Goal: Task Accomplishment & Management: Use online tool/utility

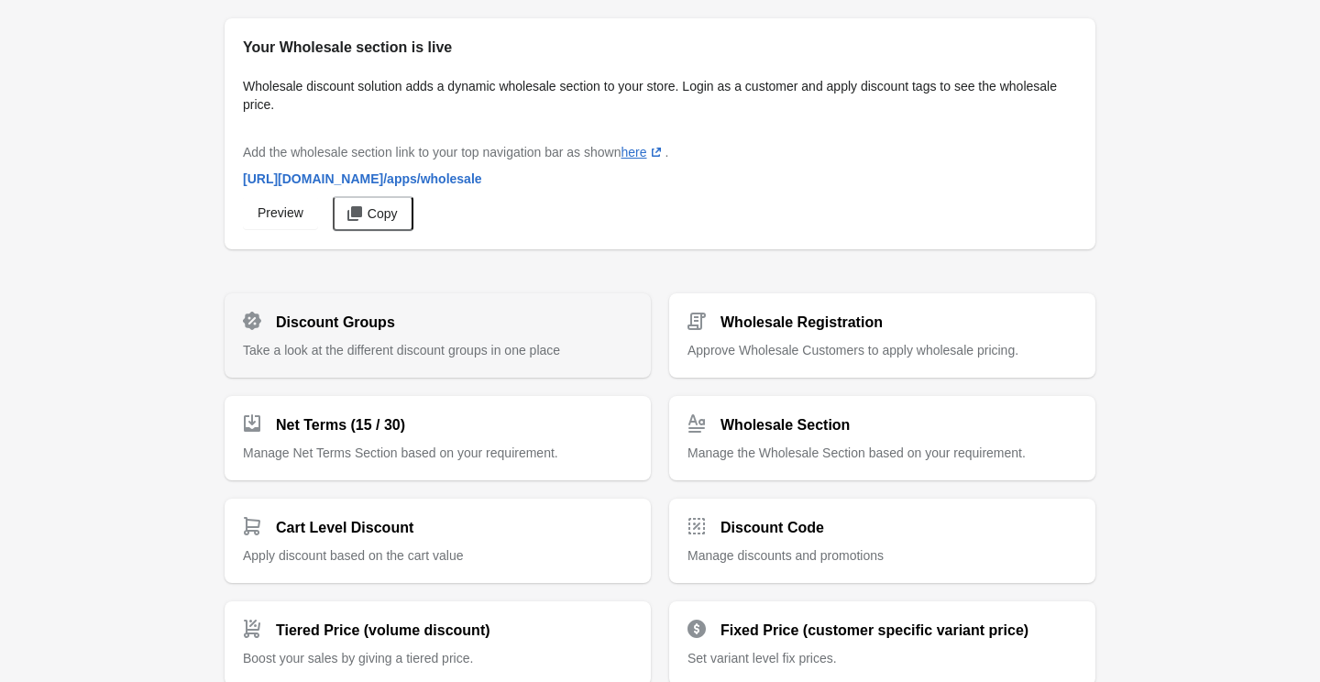
click at [384, 323] on h2 "Discount Groups" at bounding box center [335, 323] width 119 height 22
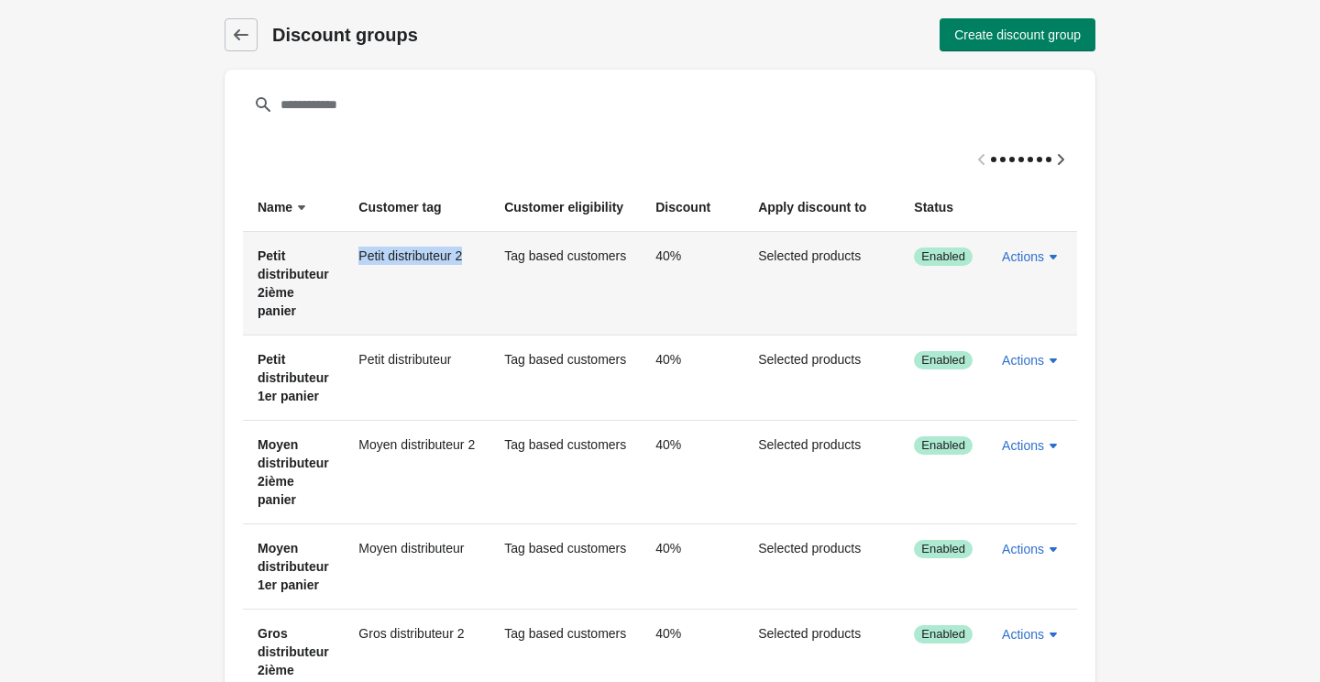
drag, startPoint x: 469, startPoint y: 258, endPoint x: 363, endPoint y: 255, distance: 105.5
click at [363, 255] on td "Petit distributeur 2" at bounding box center [417, 283] width 146 height 103
copy td "Petit distributeur 2"
click at [1044, 255] on span "Actions" at bounding box center [1023, 256] width 42 height 15
click at [1041, 337] on span "Edit" at bounding box center [1046, 342] width 43 height 18
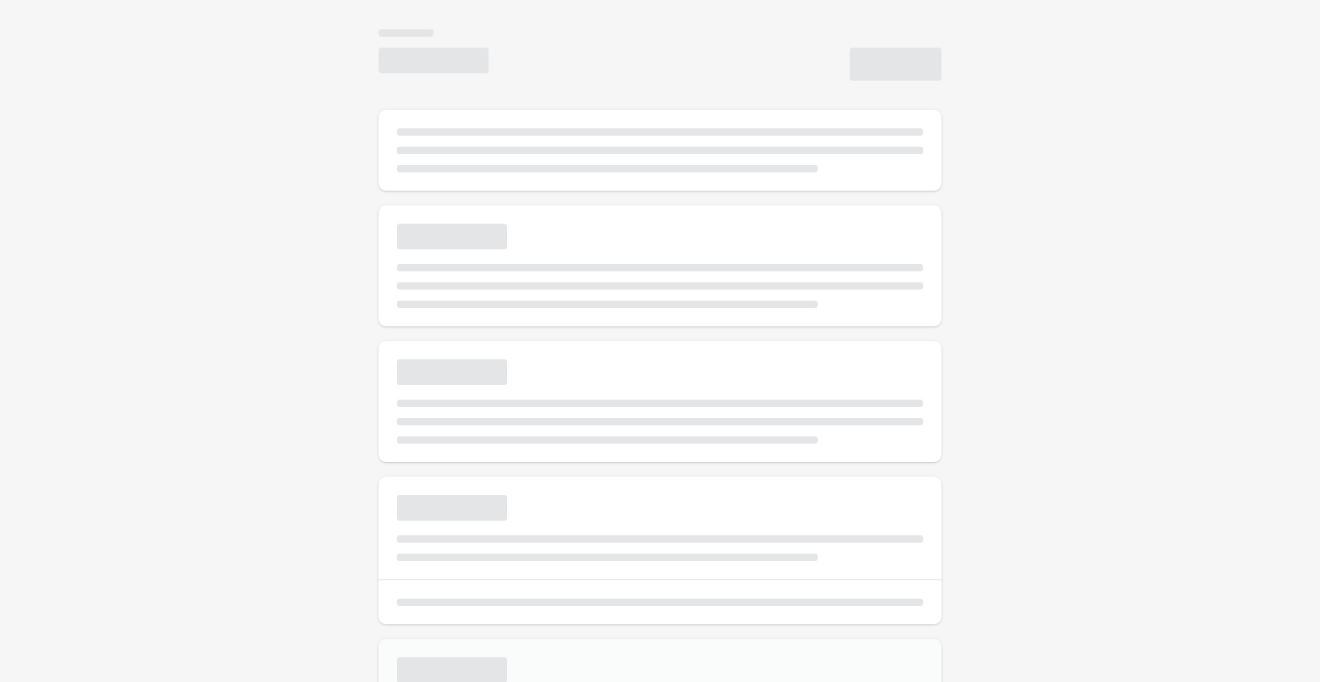
select select "*"
type input "**********"
type input "**"
select select "*"
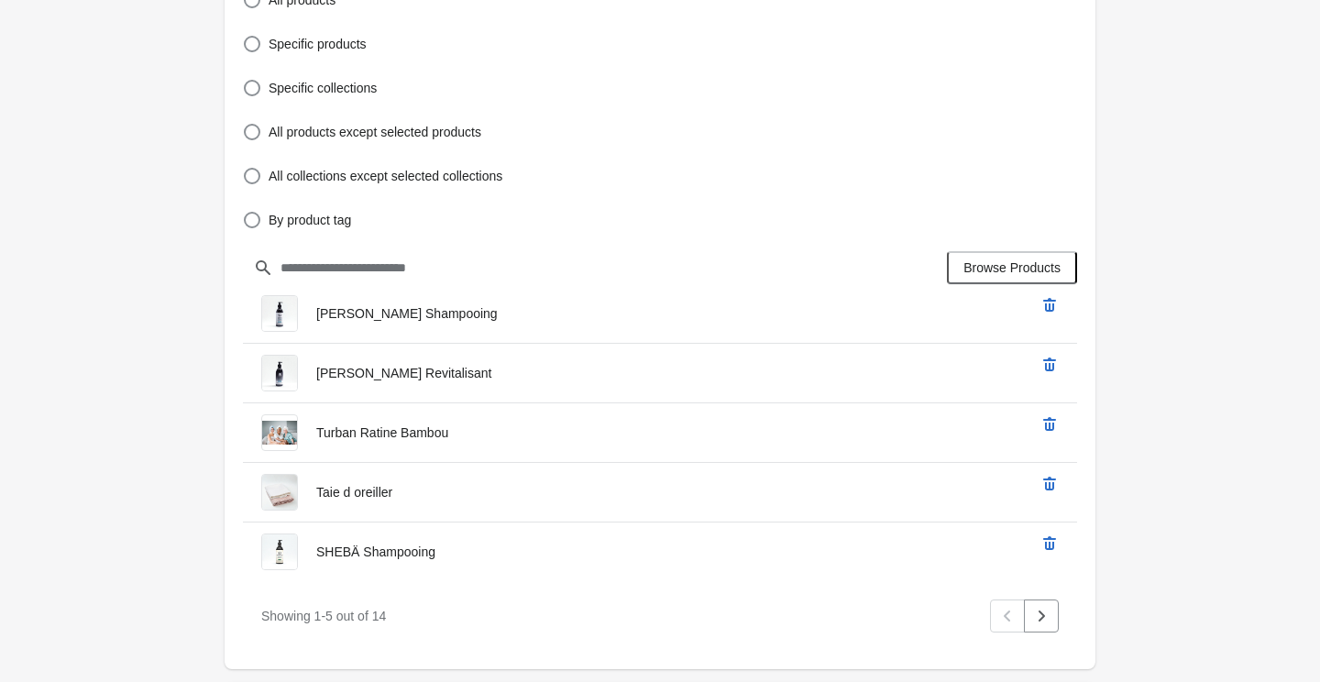
scroll to position [667, 0]
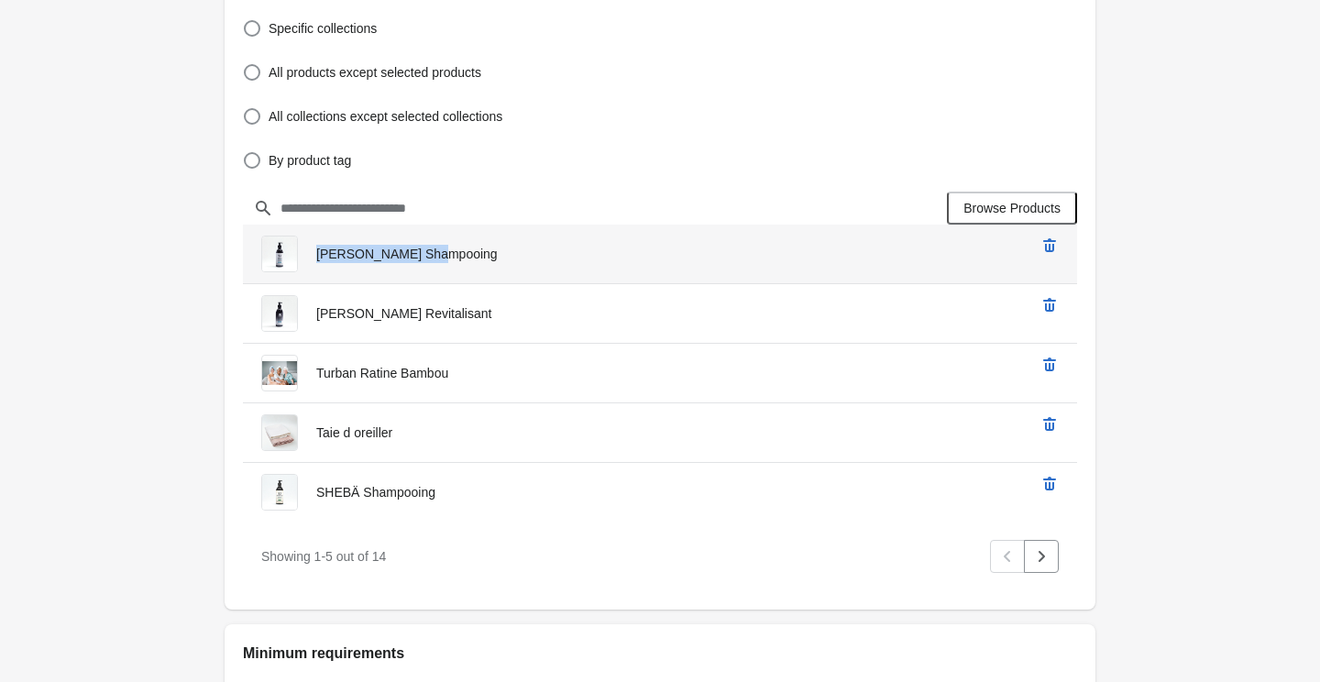
drag, startPoint x: 313, startPoint y: 258, endPoint x: 430, endPoint y: 262, distance: 117.5
click at [430, 262] on div "[PERSON_NAME] Shampooing" at bounding box center [634, 244] width 783 height 55
copy span "[PERSON_NAME] Shampooing"
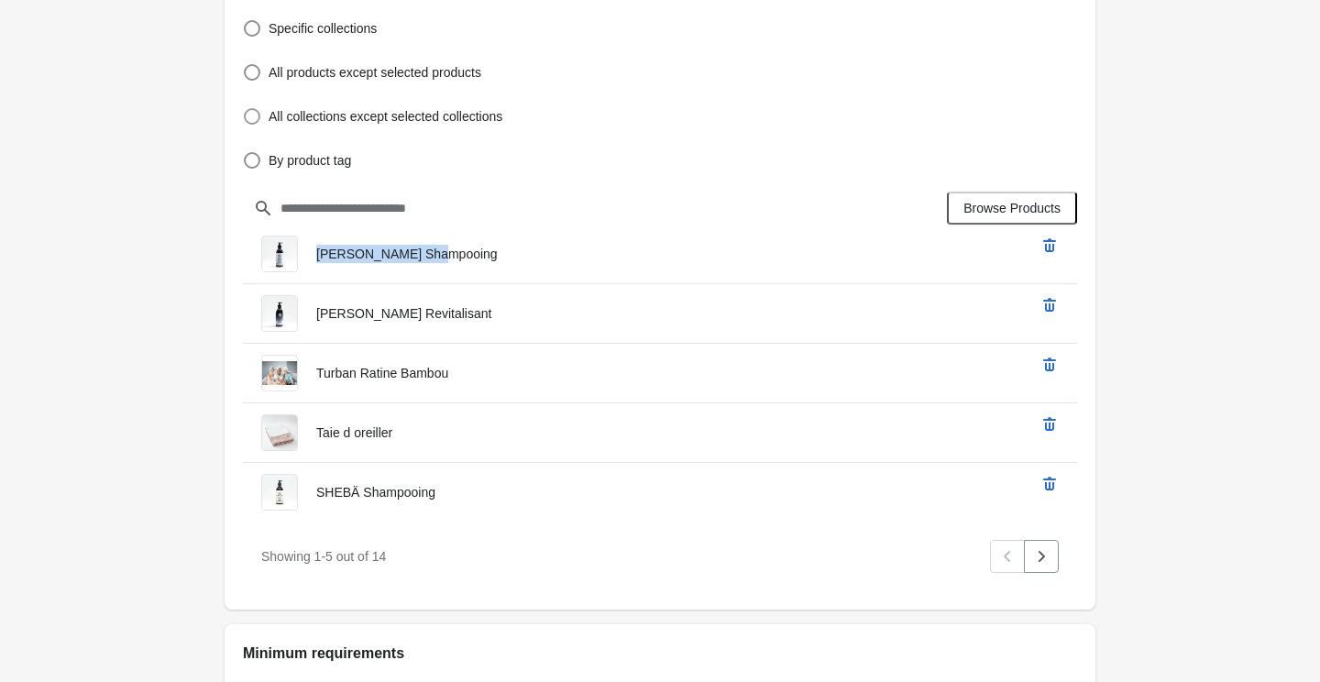
scroll to position [0, 0]
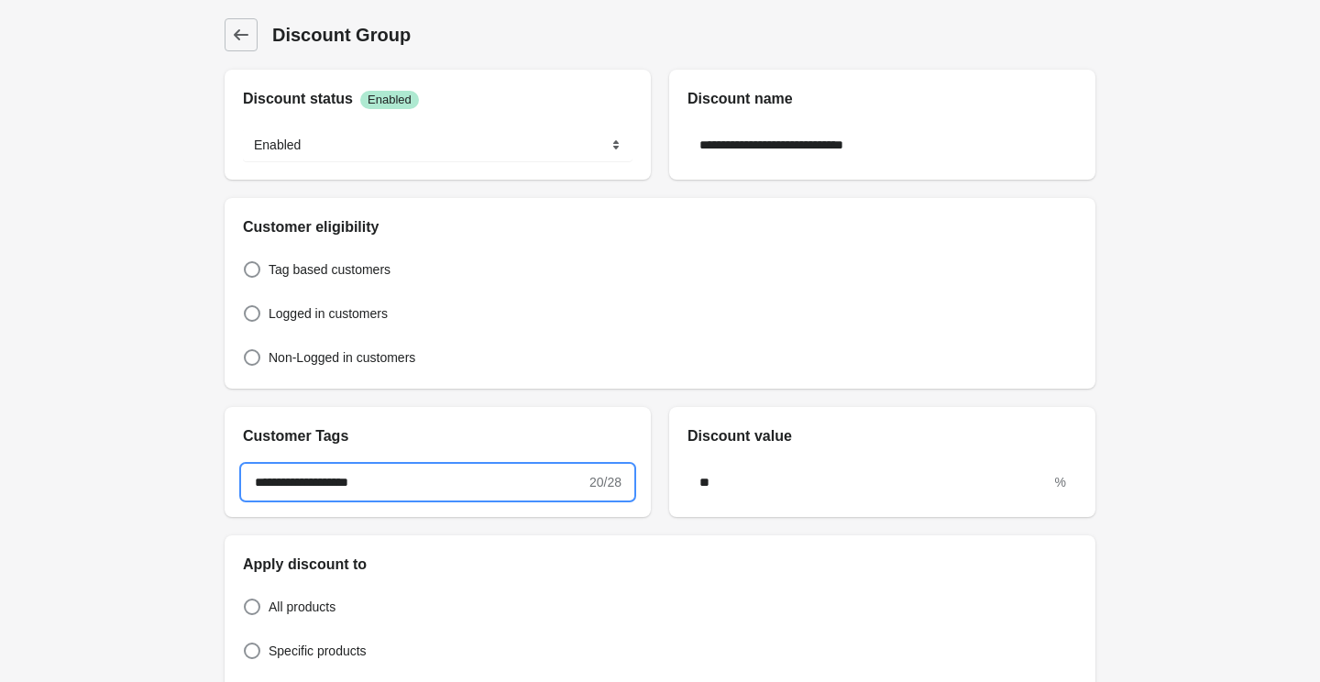
click at [382, 482] on input "**********" at bounding box center [414, 482] width 343 height 33
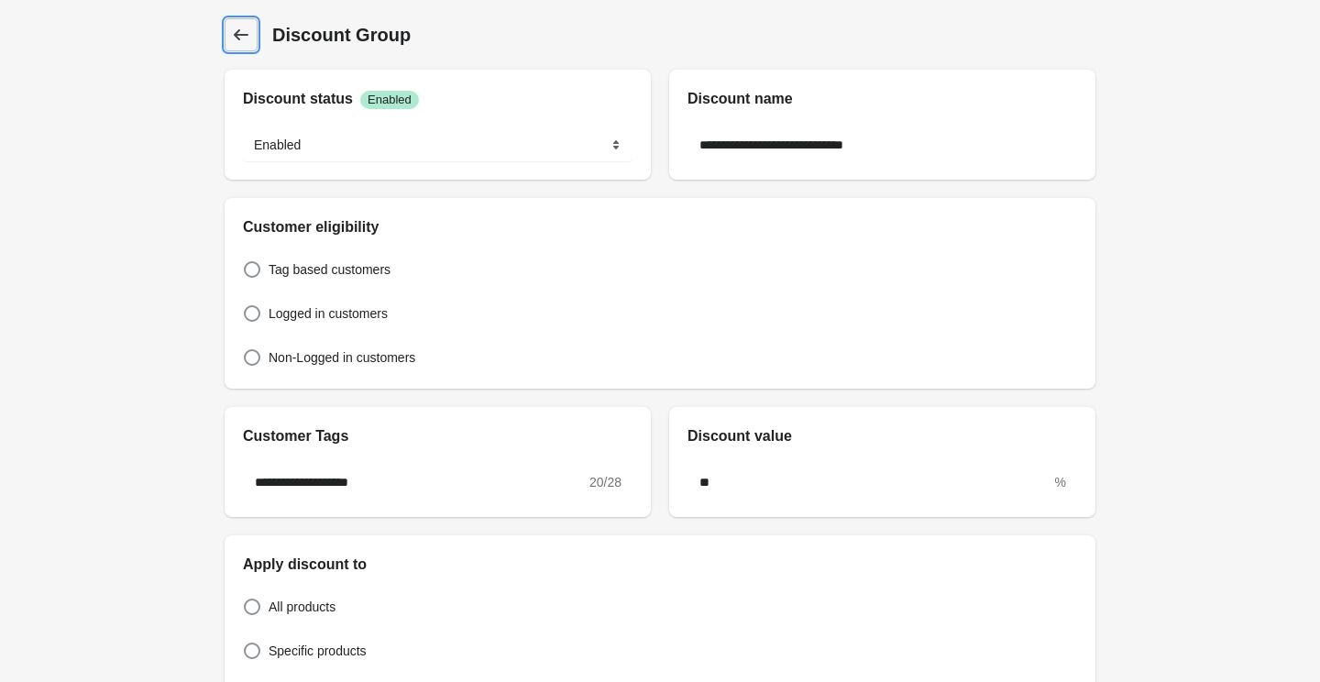
click at [231, 35] on link "Discount Group" at bounding box center [241, 34] width 33 height 33
